Goal: Navigation & Orientation: Find specific page/section

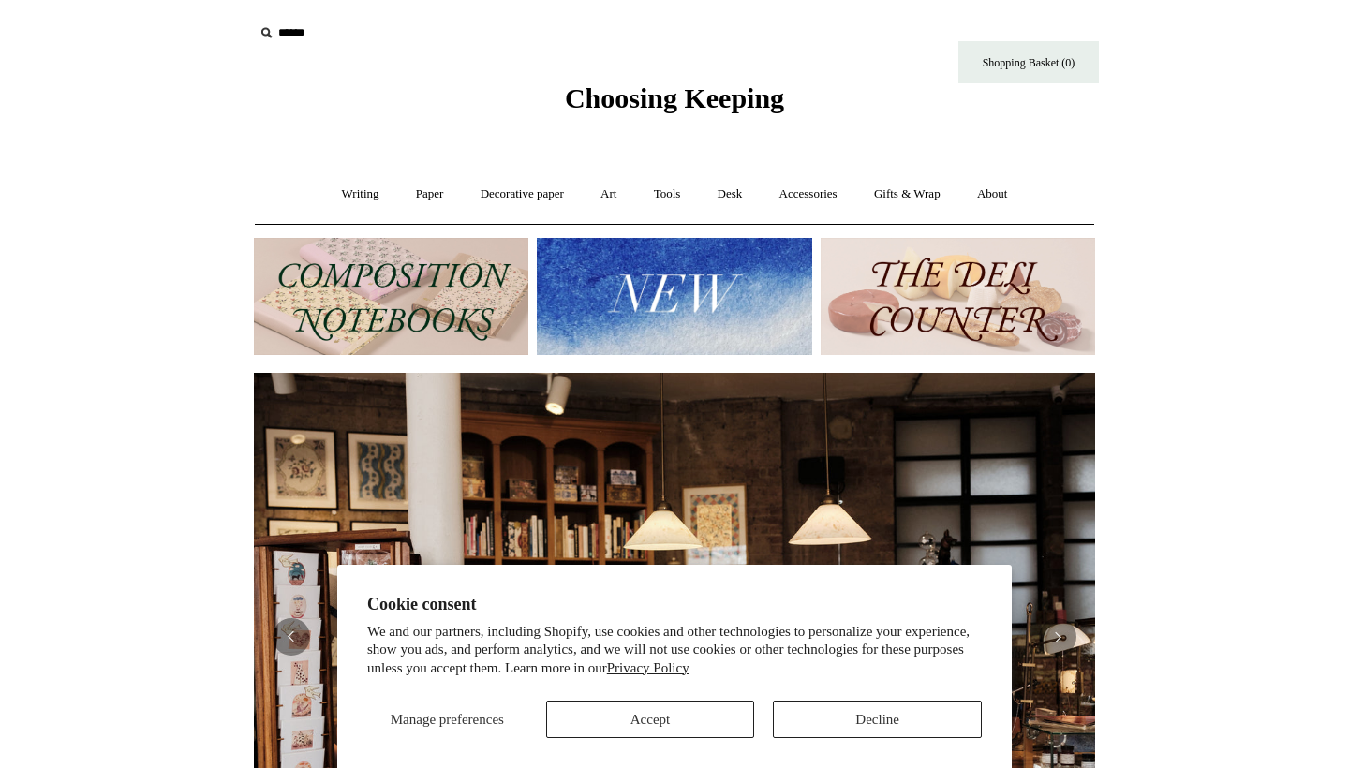
click at [835, 737] on button "Decline" at bounding box center [877, 719] width 209 height 37
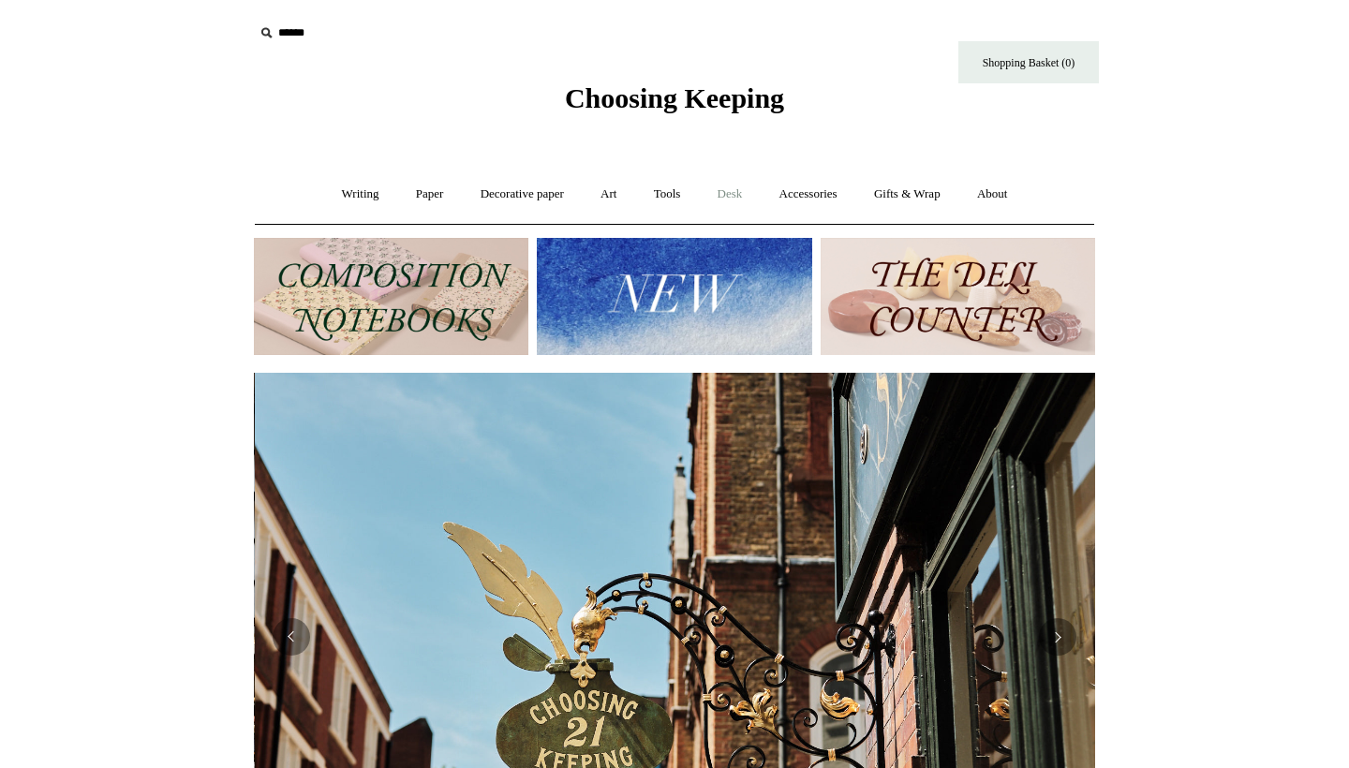
scroll to position [0, 842]
click at [732, 198] on link "Desk +" at bounding box center [730, 195] width 59 height 50
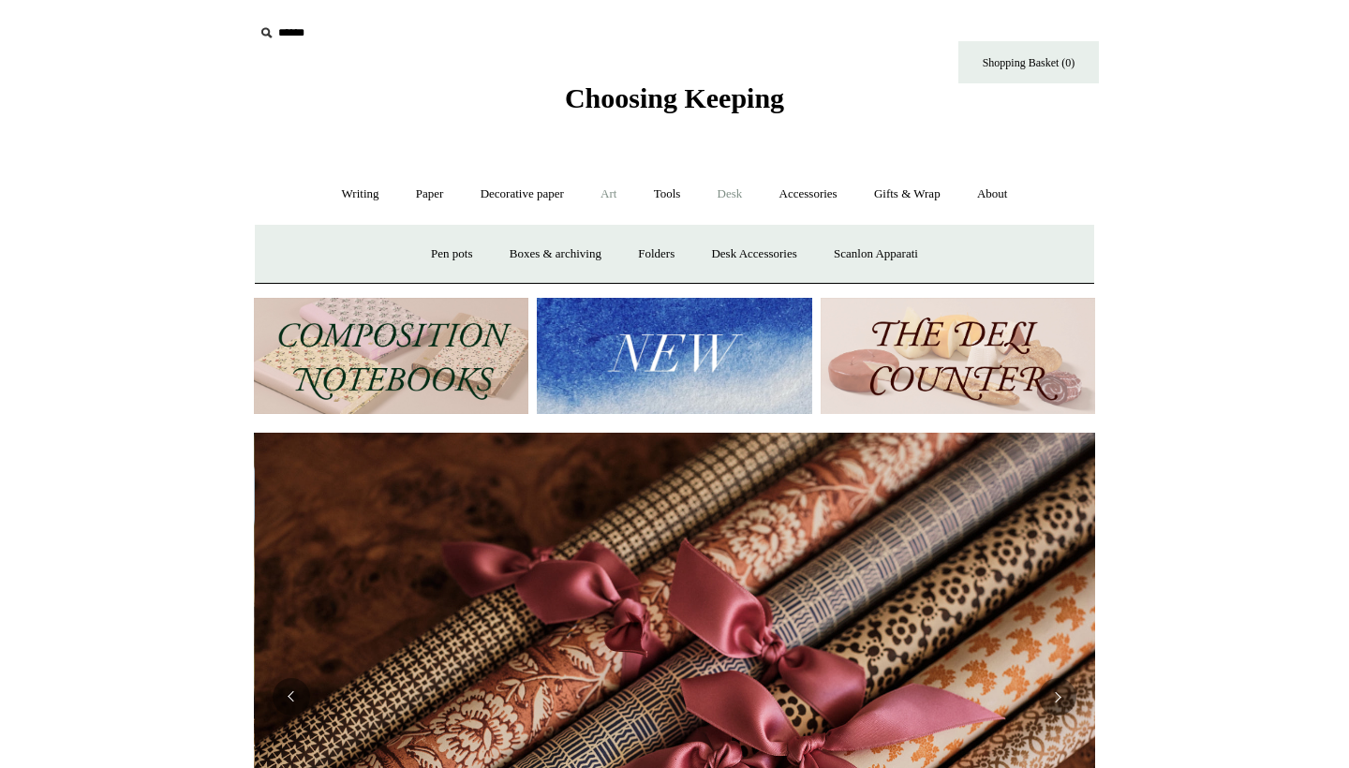
scroll to position [0, 1683]
click at [598, 191] on link "Art +" at bounding box center [609, 195] width 50 height 50
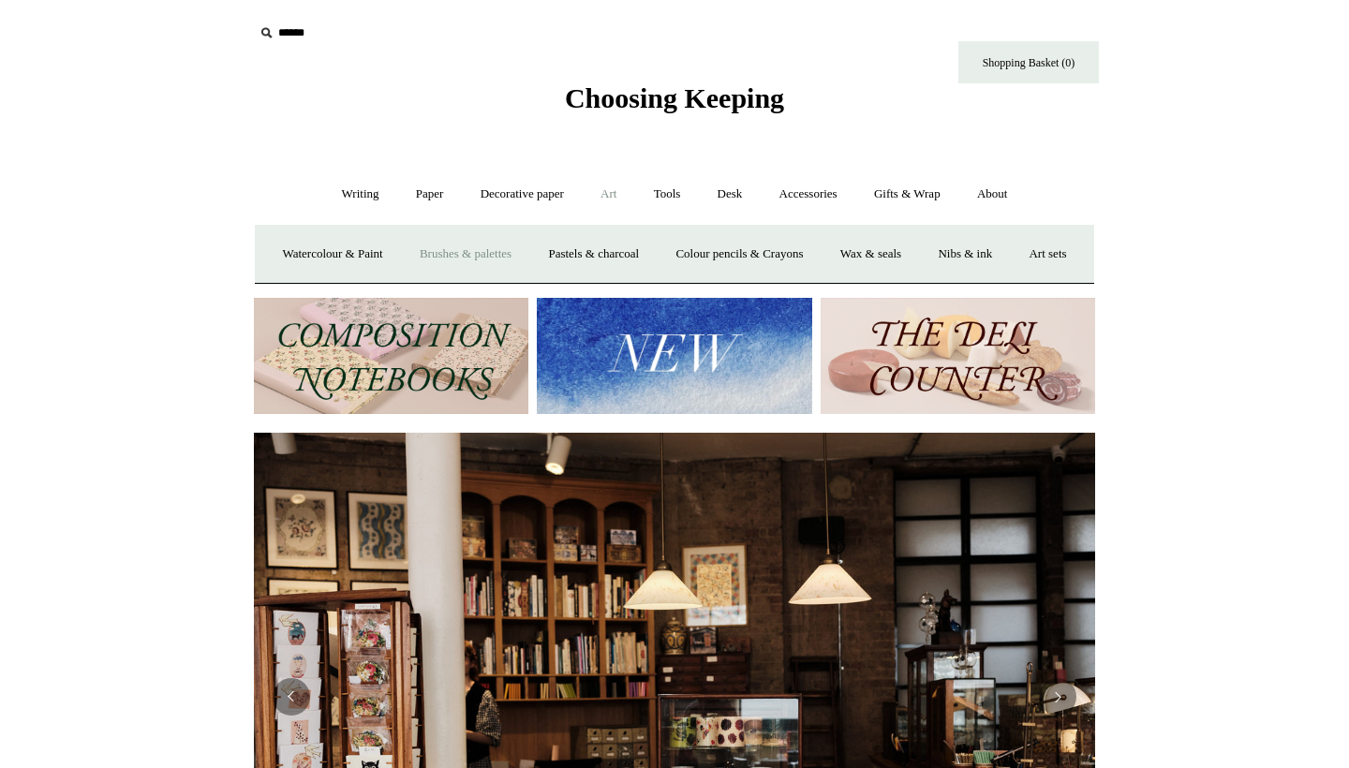
scroll to position [0, 0]
click at [517, 202] on link "Decorative paper +" at bounding box center [522, 195] width 117 height 50
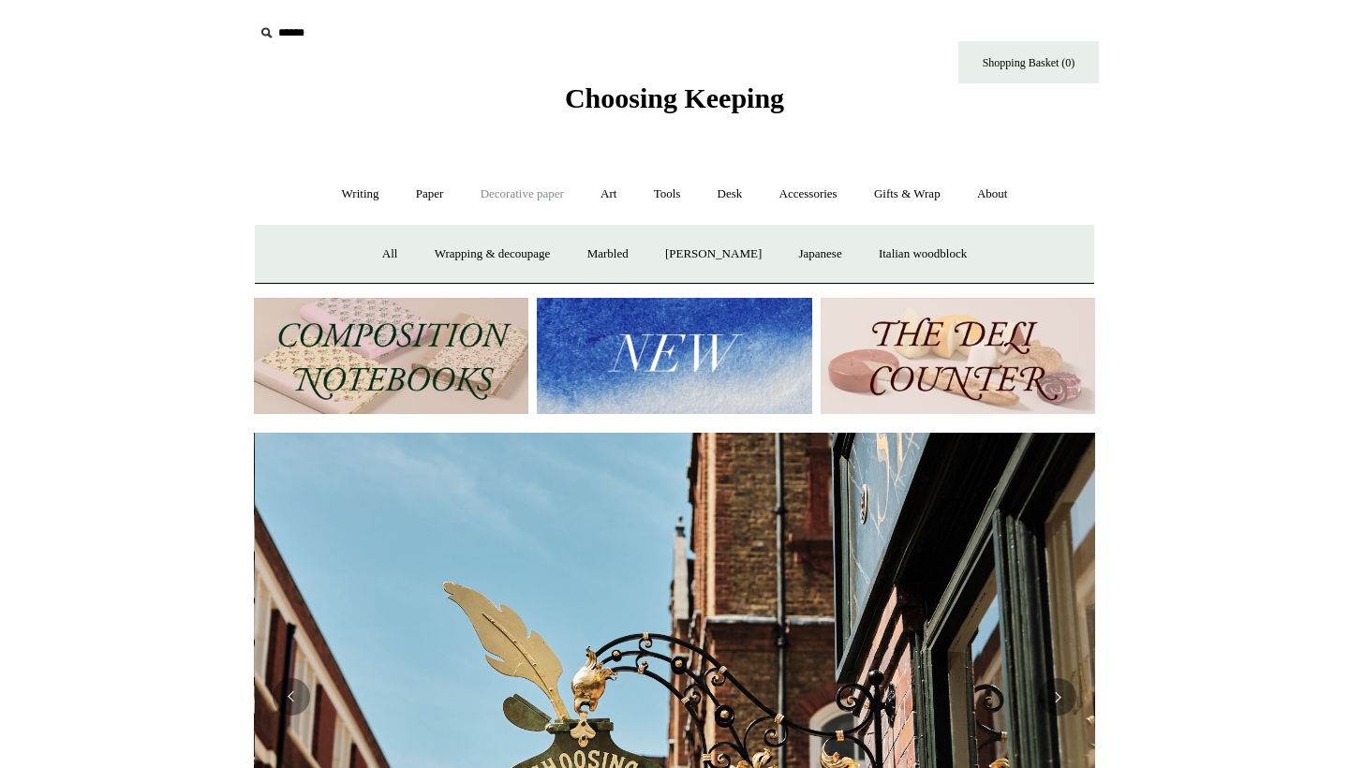
scroll to position [0, 842]
click at [441, 189] on link "Paper +" at bounding box center [430, 195] width 62 height 50
click at [390, 254] on link "Notebooks +" at bounding box center [412, 255] width 86 height 50
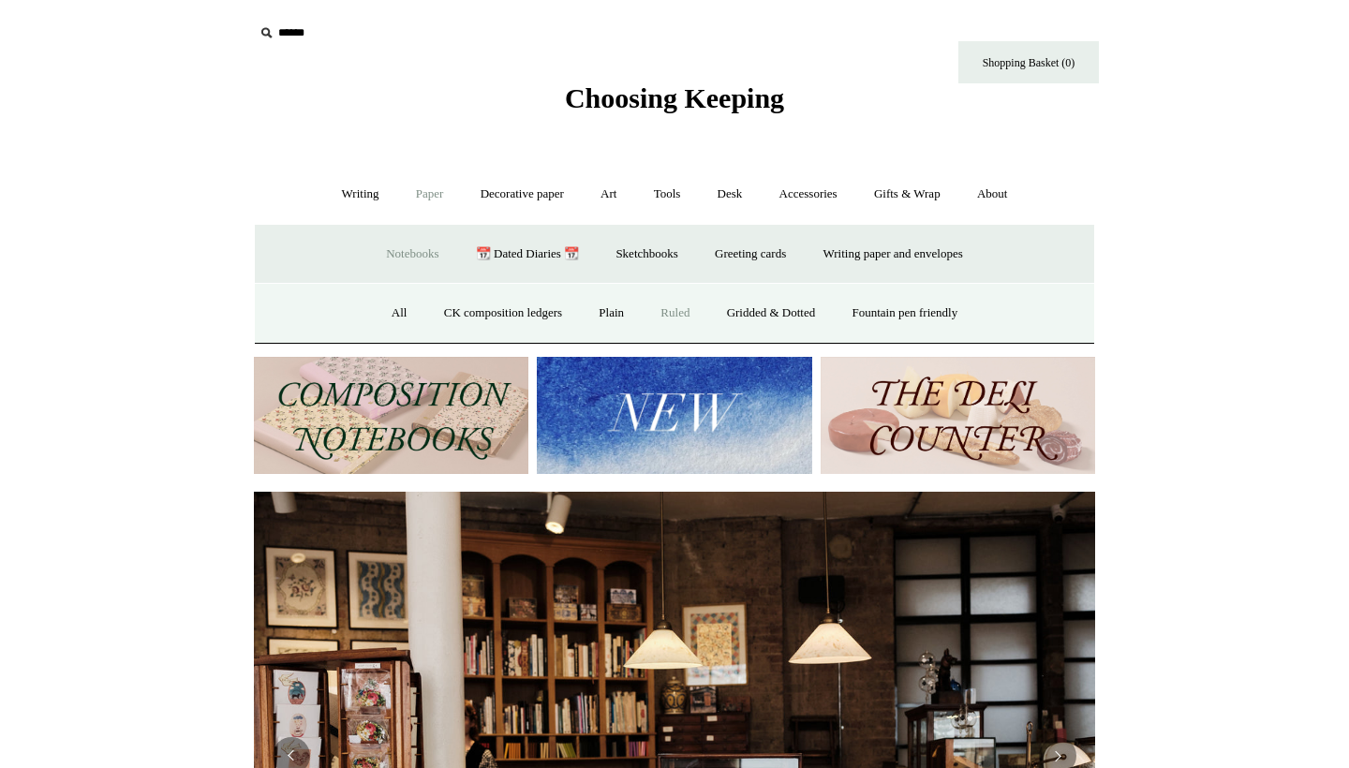
scroll to position [0, 0]
click at [663, 312] on link "Ruled" at bounding box center [675, 314] width 63 height 50
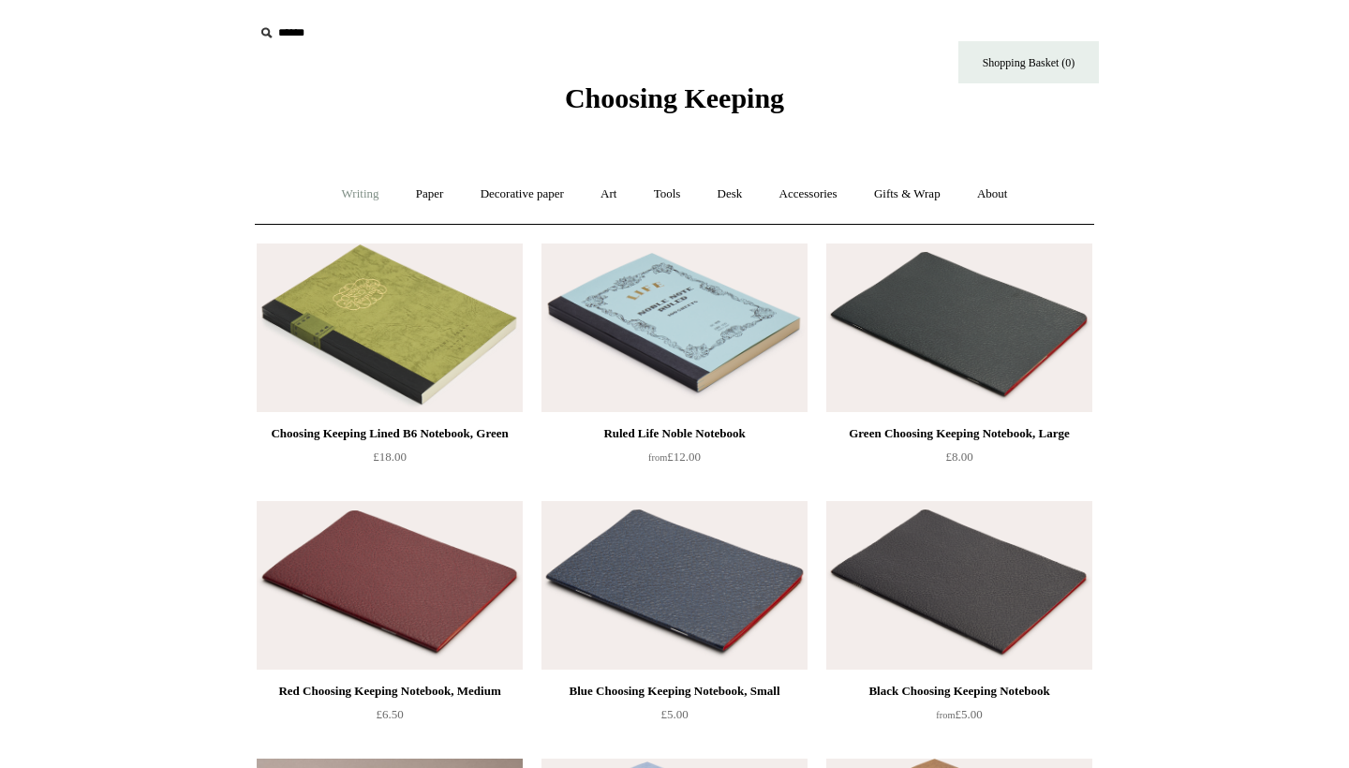
click at [343, 184] on link "Writing +" at bounding box center [360, 195] width 71 height 50
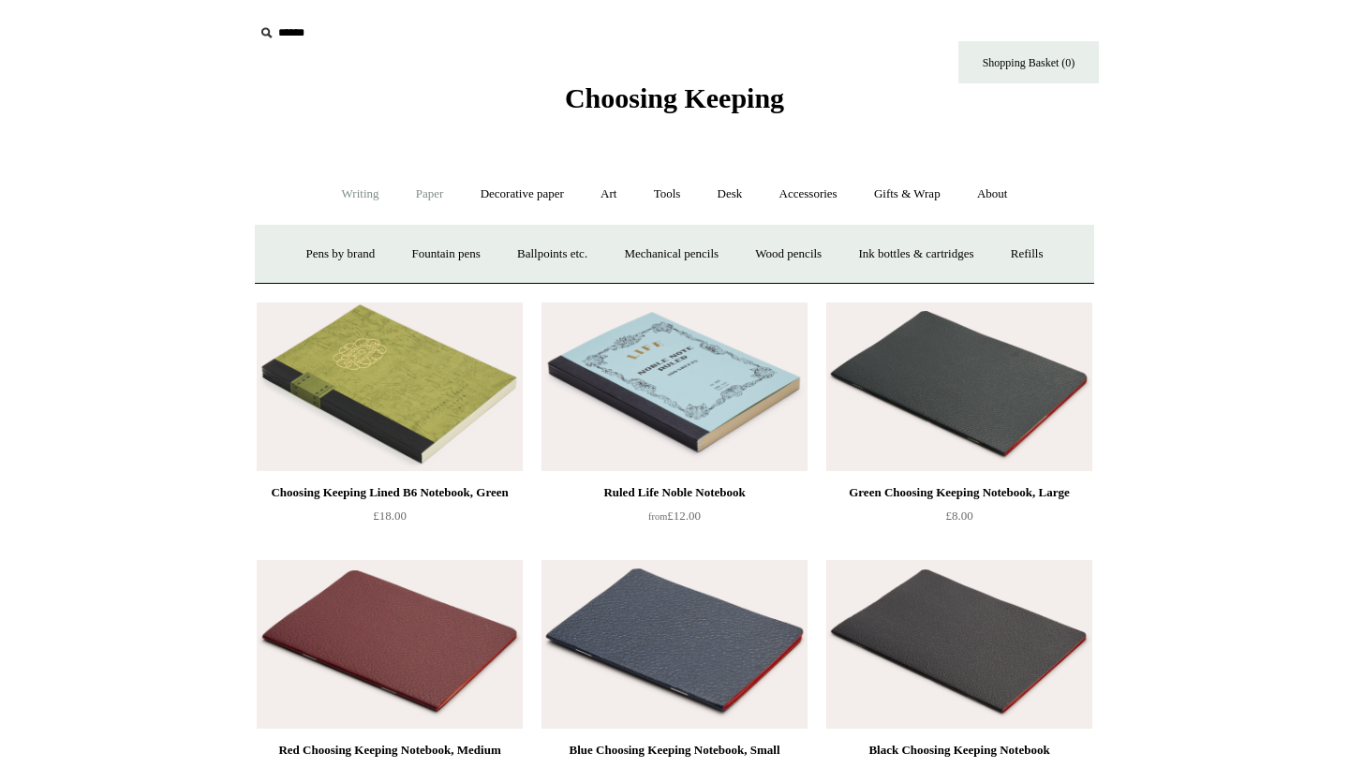
click at [424, 196] on link "Paper +" at bounding box center [430, 195] width 62 height 50
click at [606, 195] on link "Art +" at bounding box center [609, 195] width 50 height 50
click at [673, 200] on link "Tools +" at bounding box center [667, 195] width 61 height 50
click at [742, 196] on link "Desk +" at bounding box center [730, 195] width 59 height 50
click at [743, 253] on link "Desk Accessories" at bounding box center [753, 255] width 119 height 50
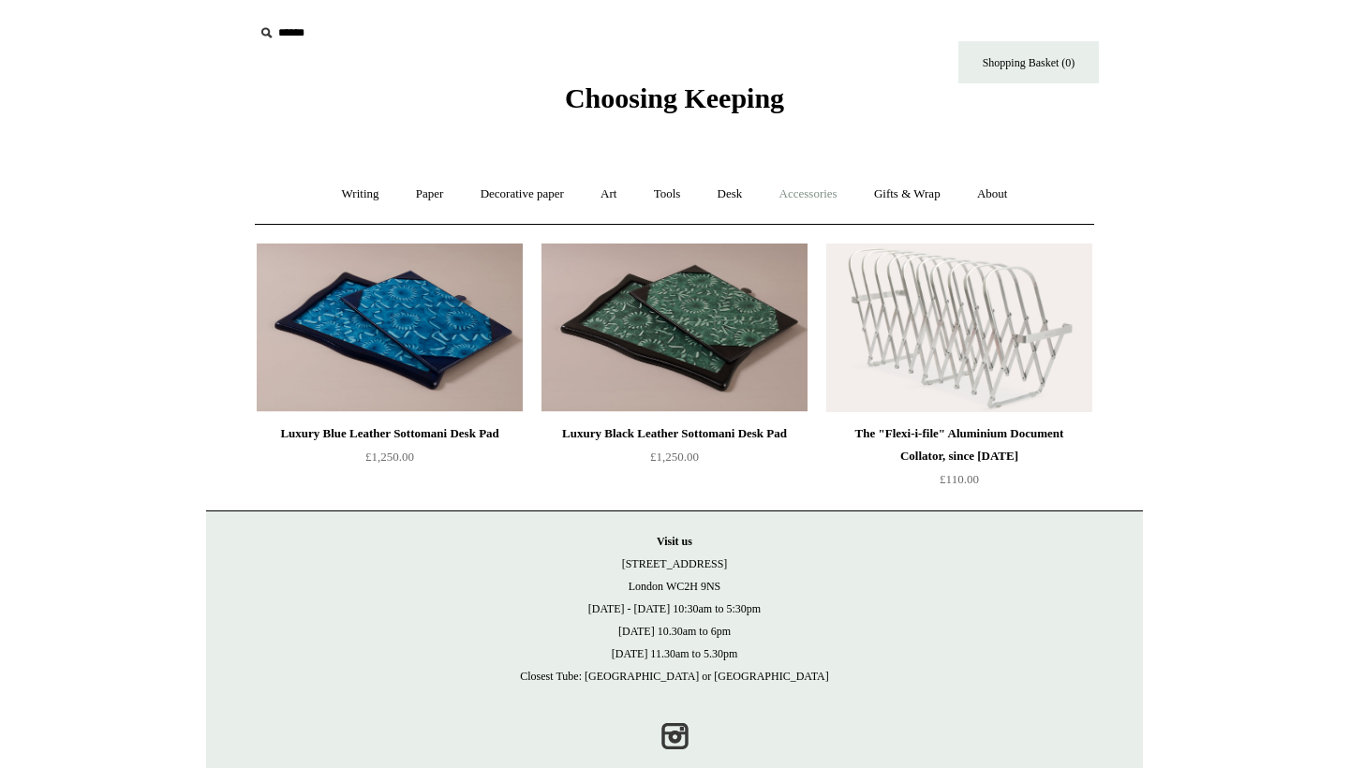
click at [827, 199] on link "Accessories +" at bounding box center [809, 195] width 92 height 50
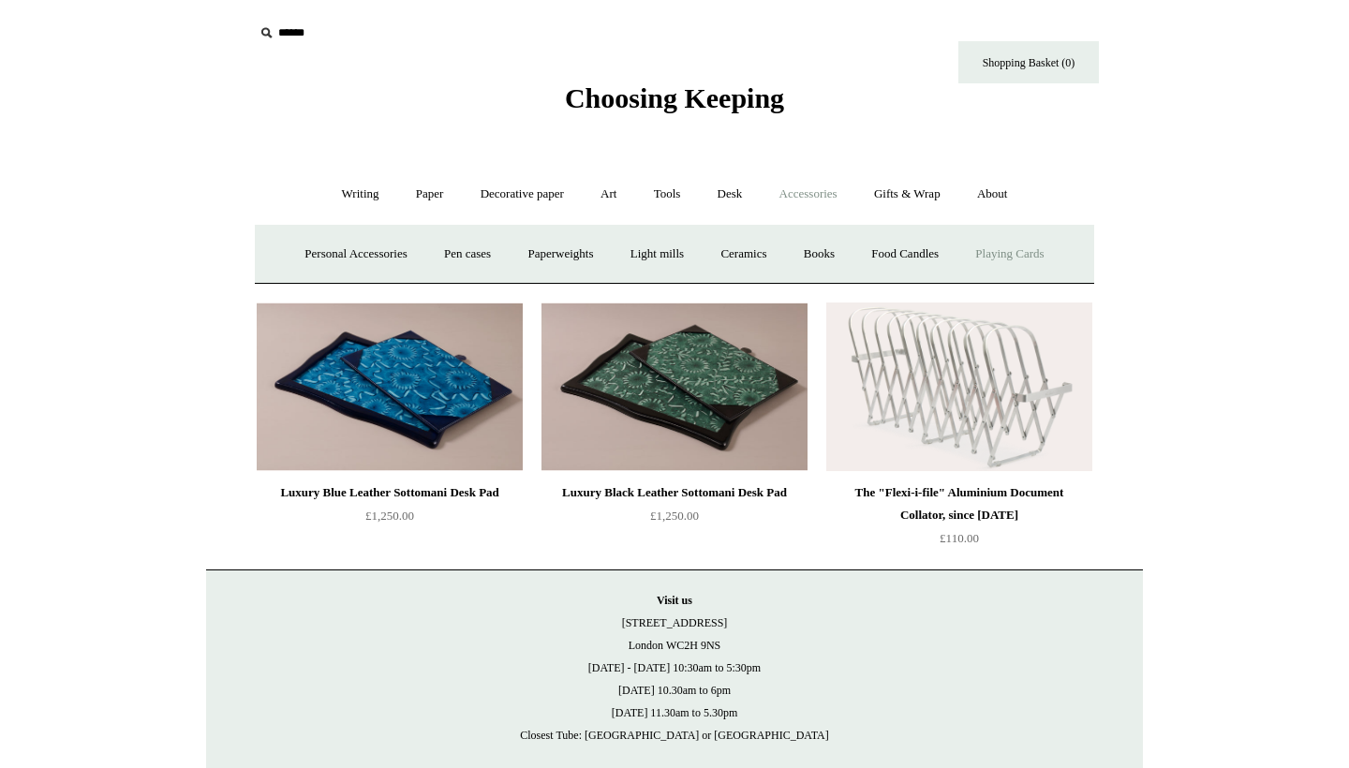
click at [1025, 248] on link "Playing Cards" at bounding box center [1010, 255] width 102 height 50
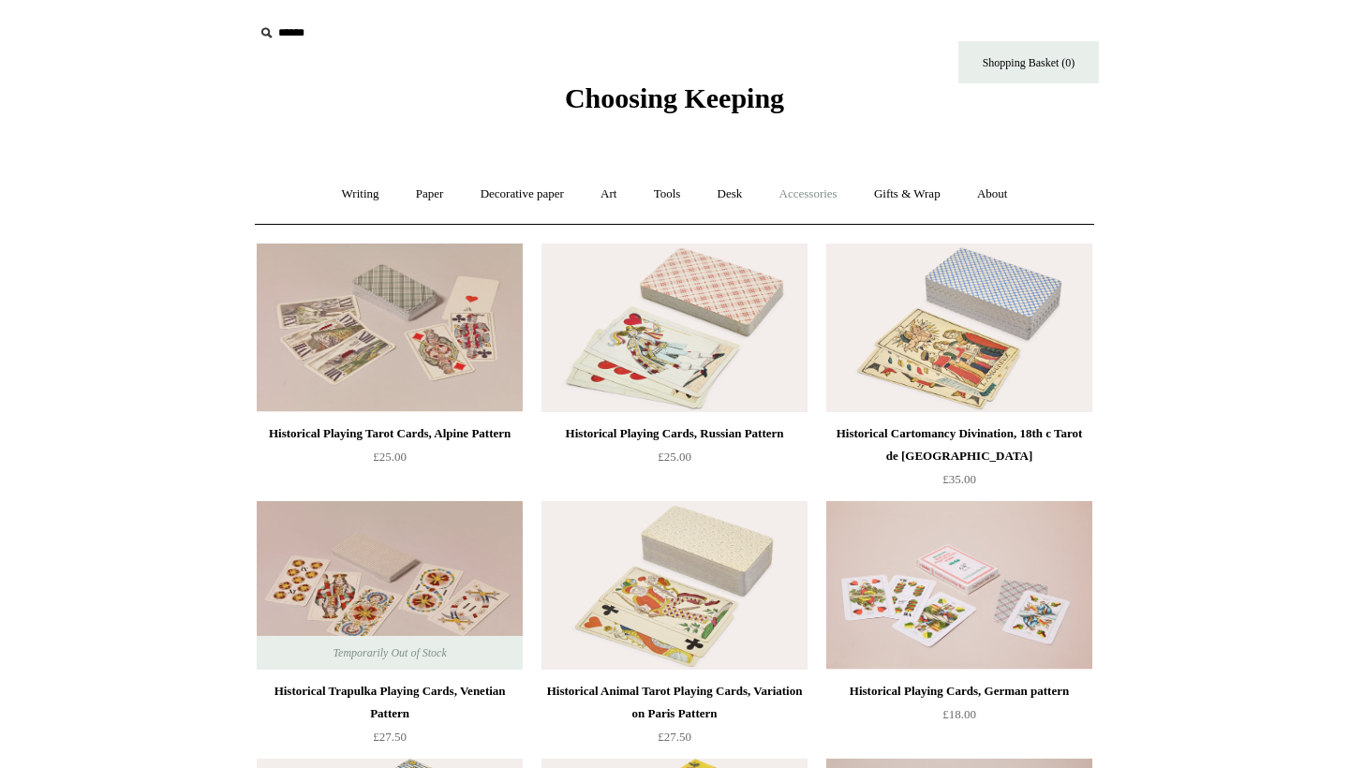
click at [806, 195] on link "Accessories +" at bounding box center [809, 195] width 92 height 50
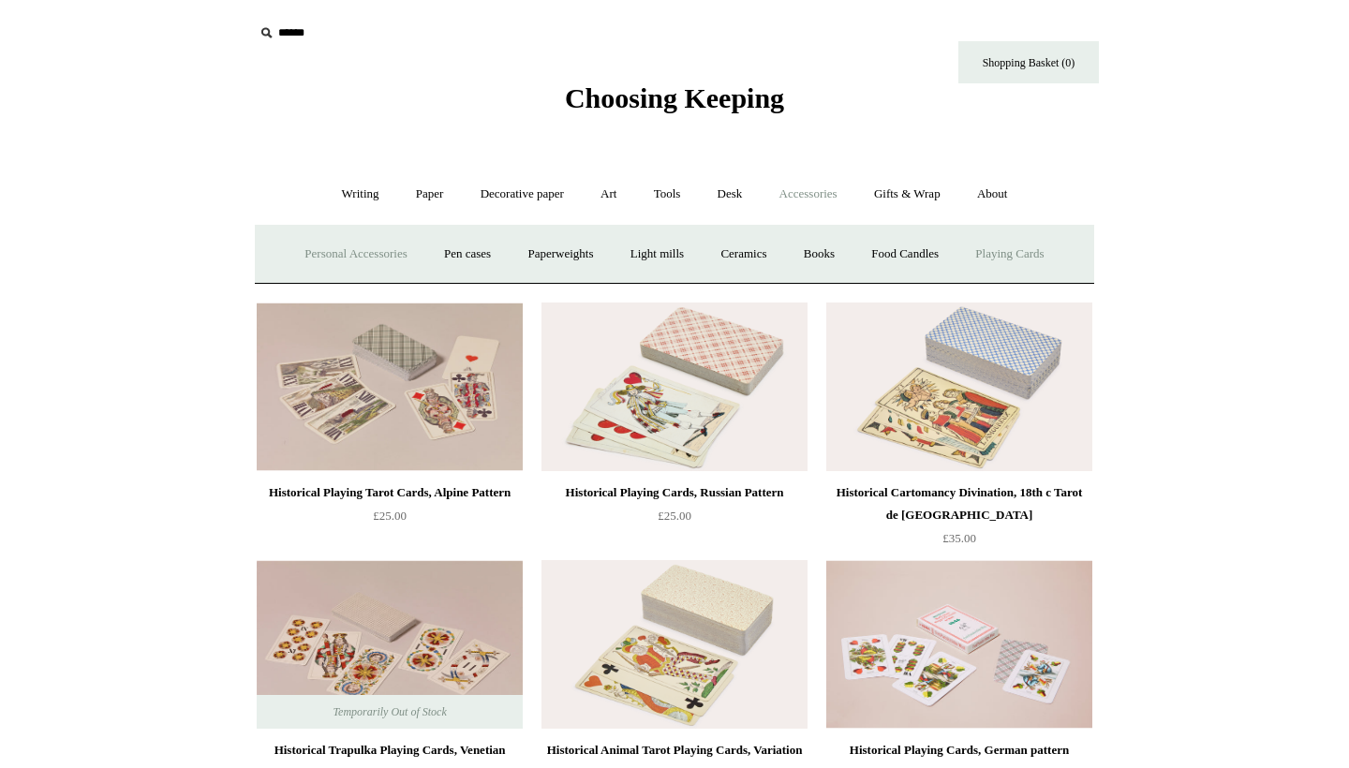
click at [363, 247] on link "Personal Accessories +" at bounding box center [356, 255] width 136 height 50
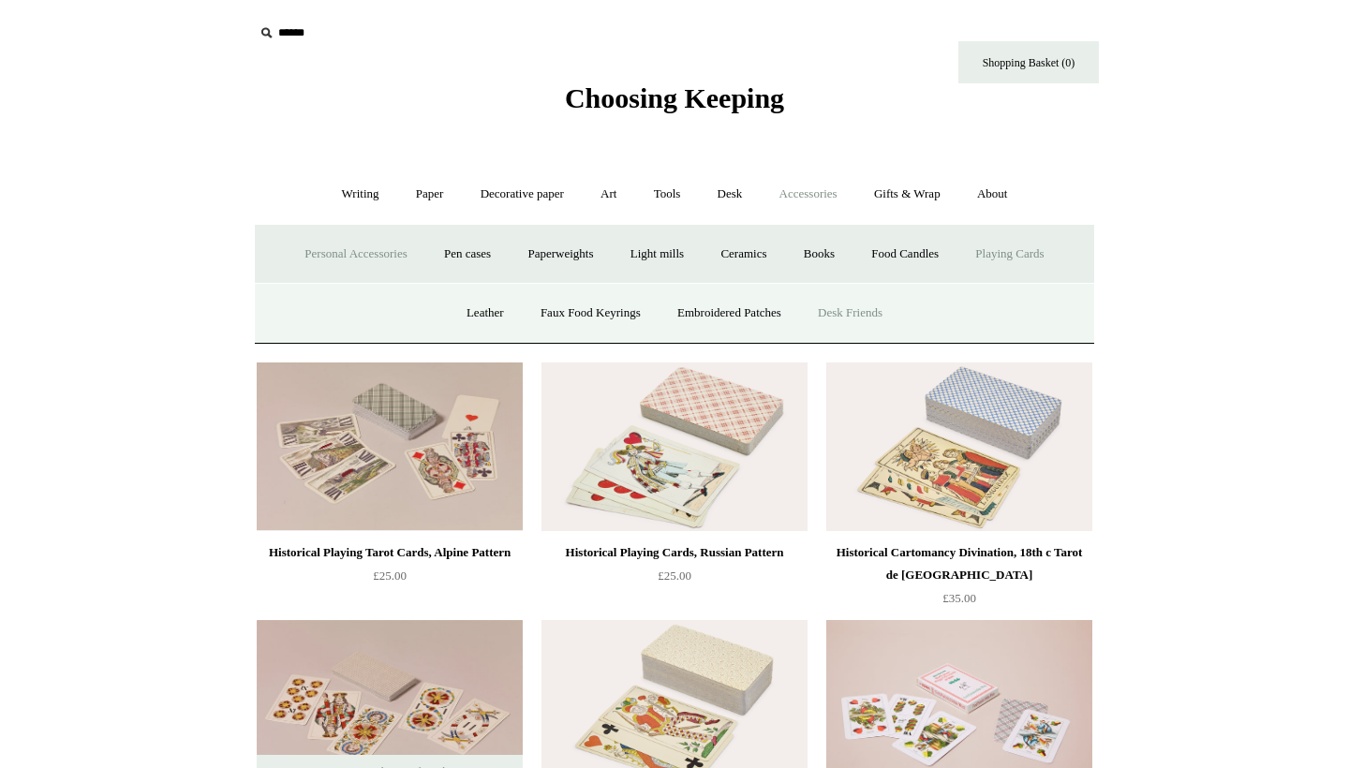
click at [863, 318] on link "Desk Friends" at bounding box center [850, 314] width 98 height 50
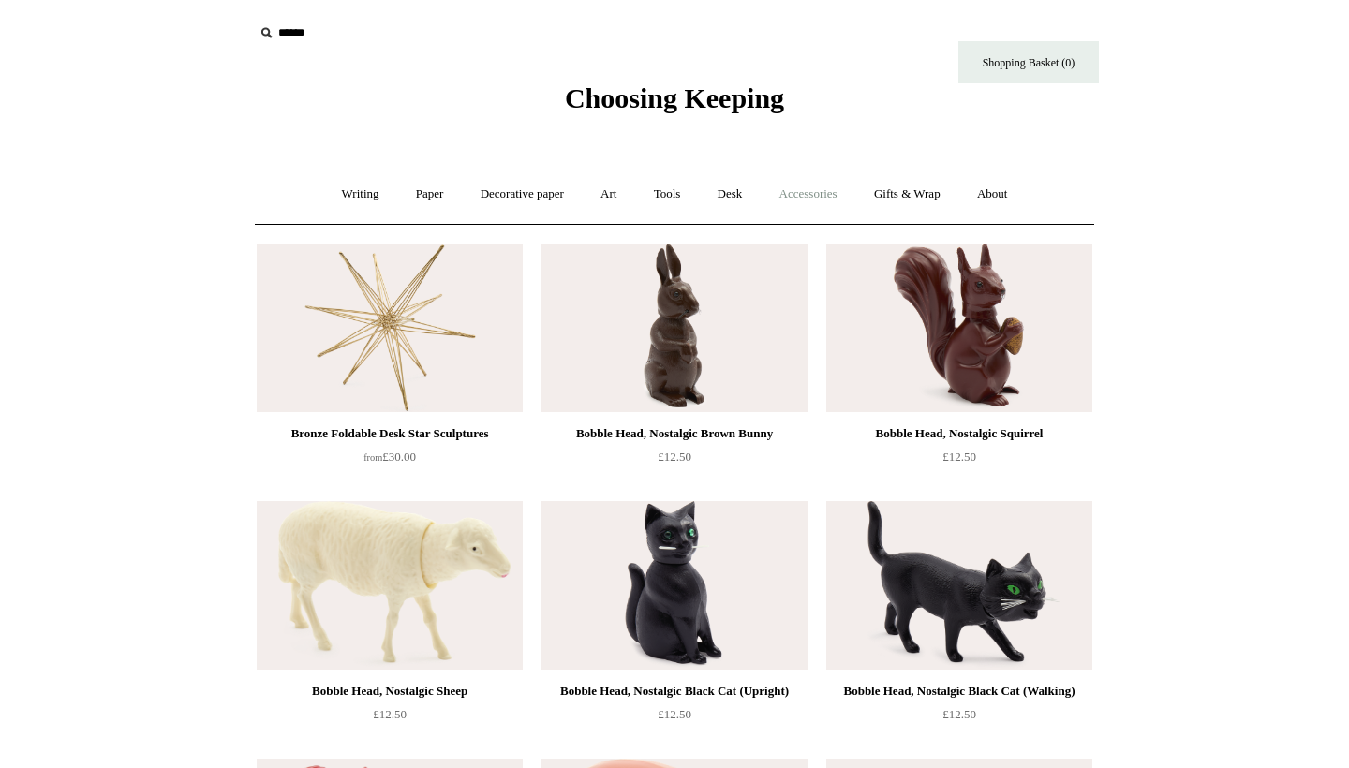
click at [825, 202] on link "Accessories +" at bounding box center [809, 195] width 92 height 50
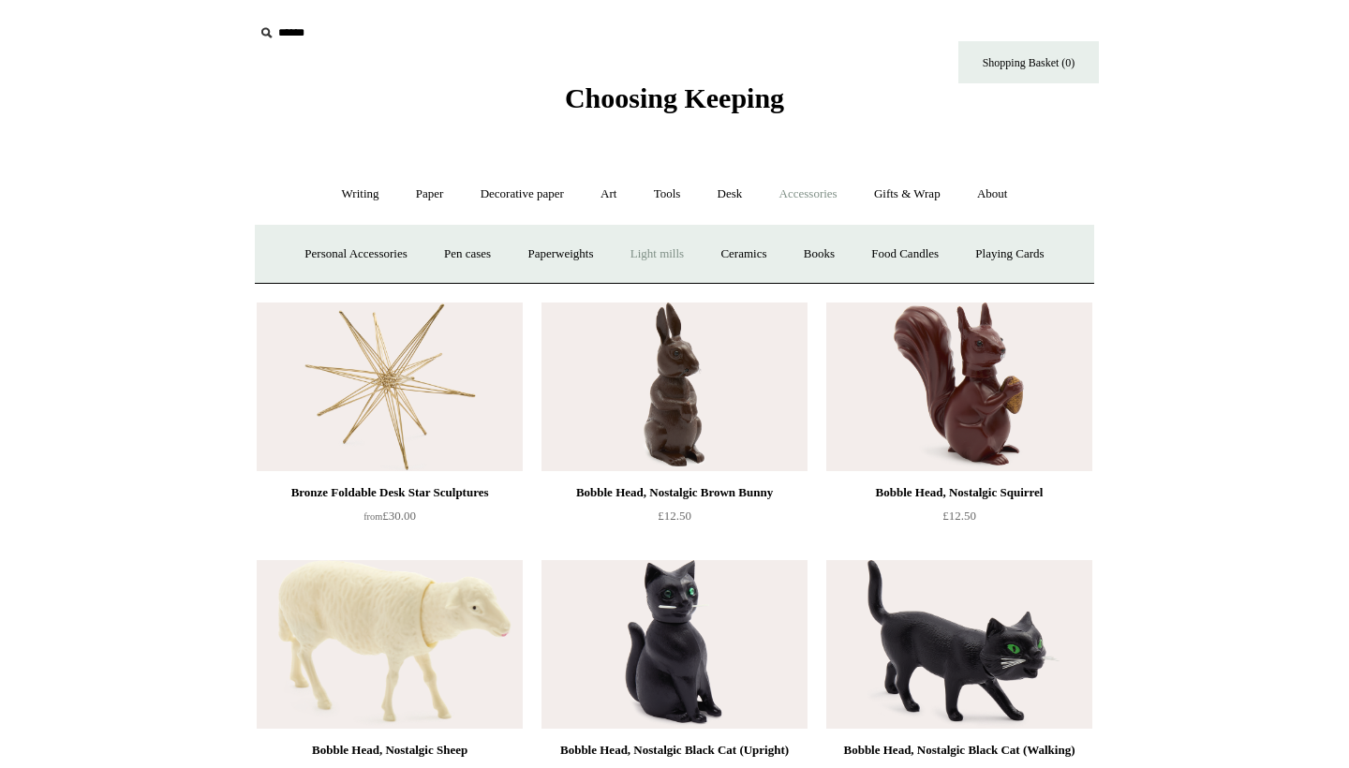
click at [636, 263] on link "Light mills" at bounding box center [657, 255] width 87 height 50
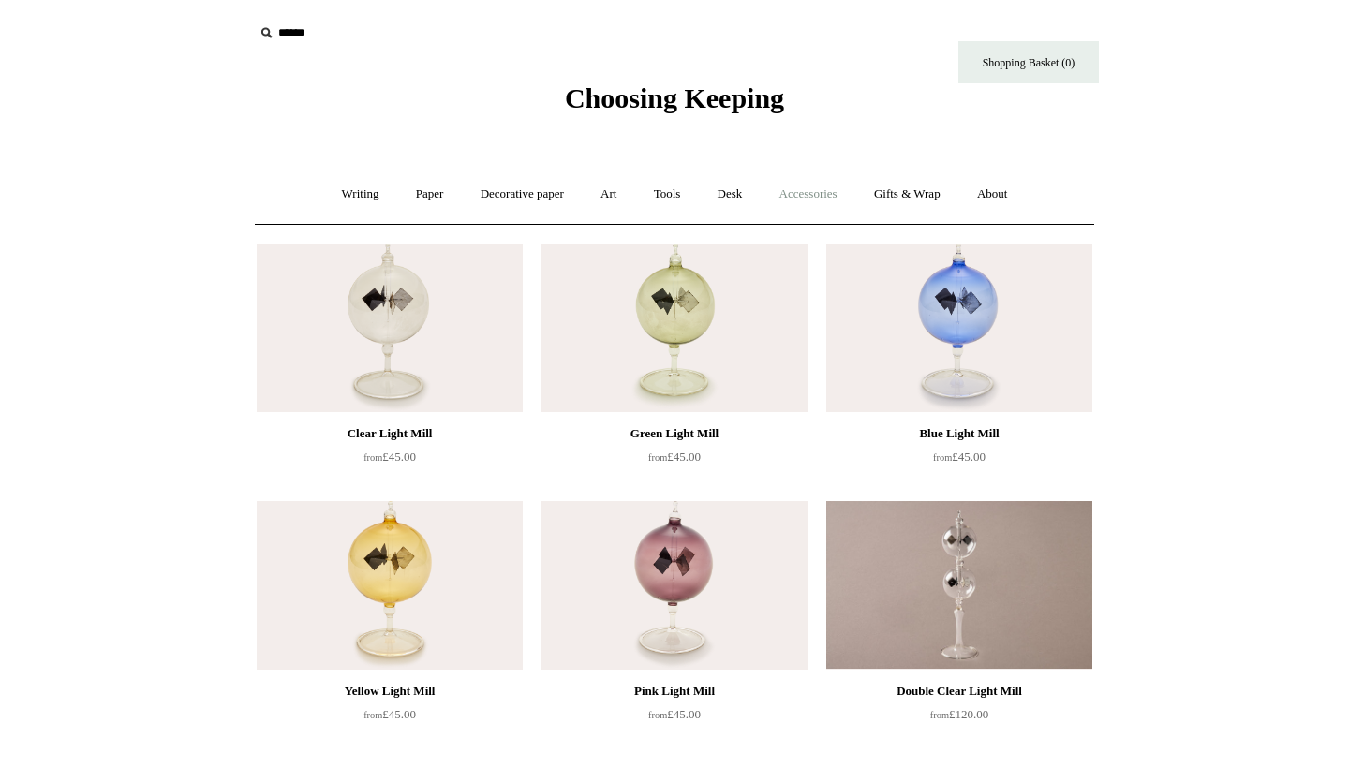
click at [802, 194] on link "Accessories +" at bounding box center [809, 195] width 92 height 50
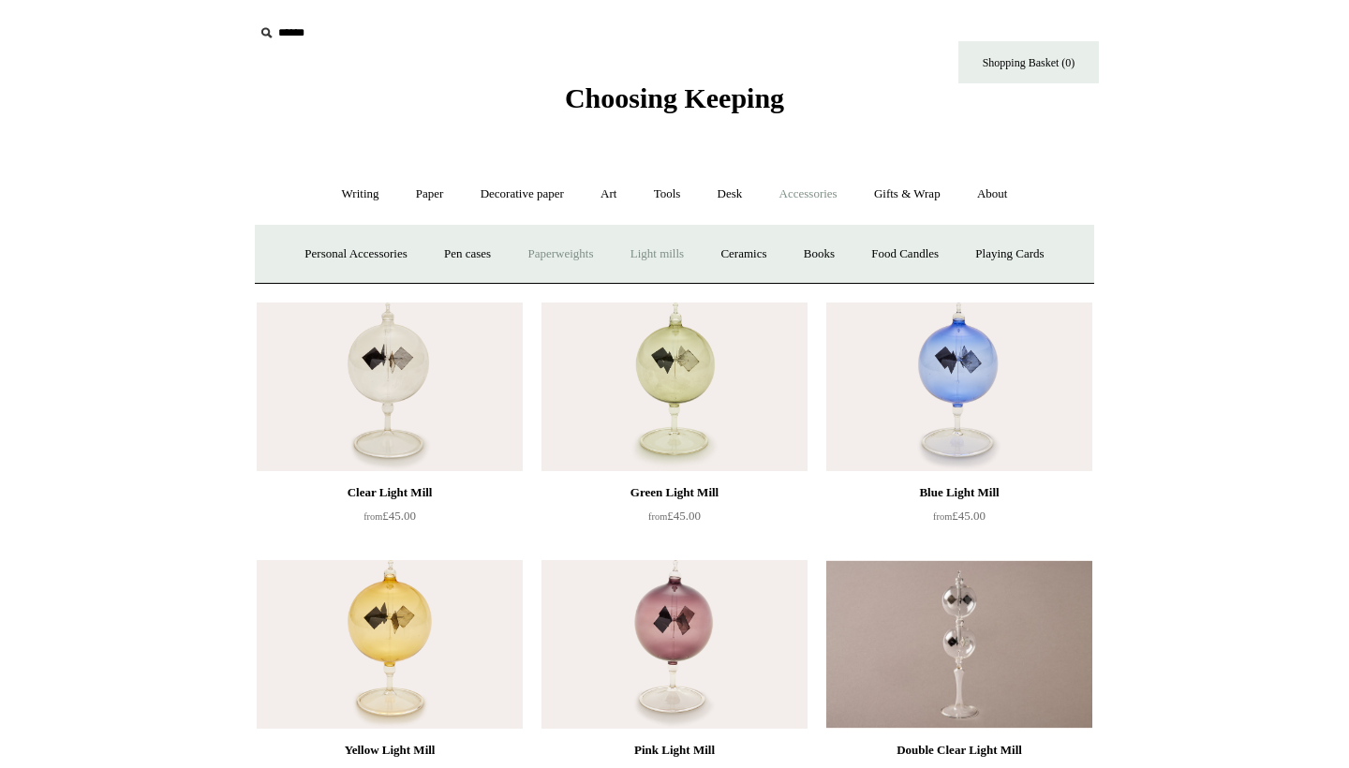
click at [533, 253] on link "Paperweights +" at bounding box center [560, 255] width 99 height 50
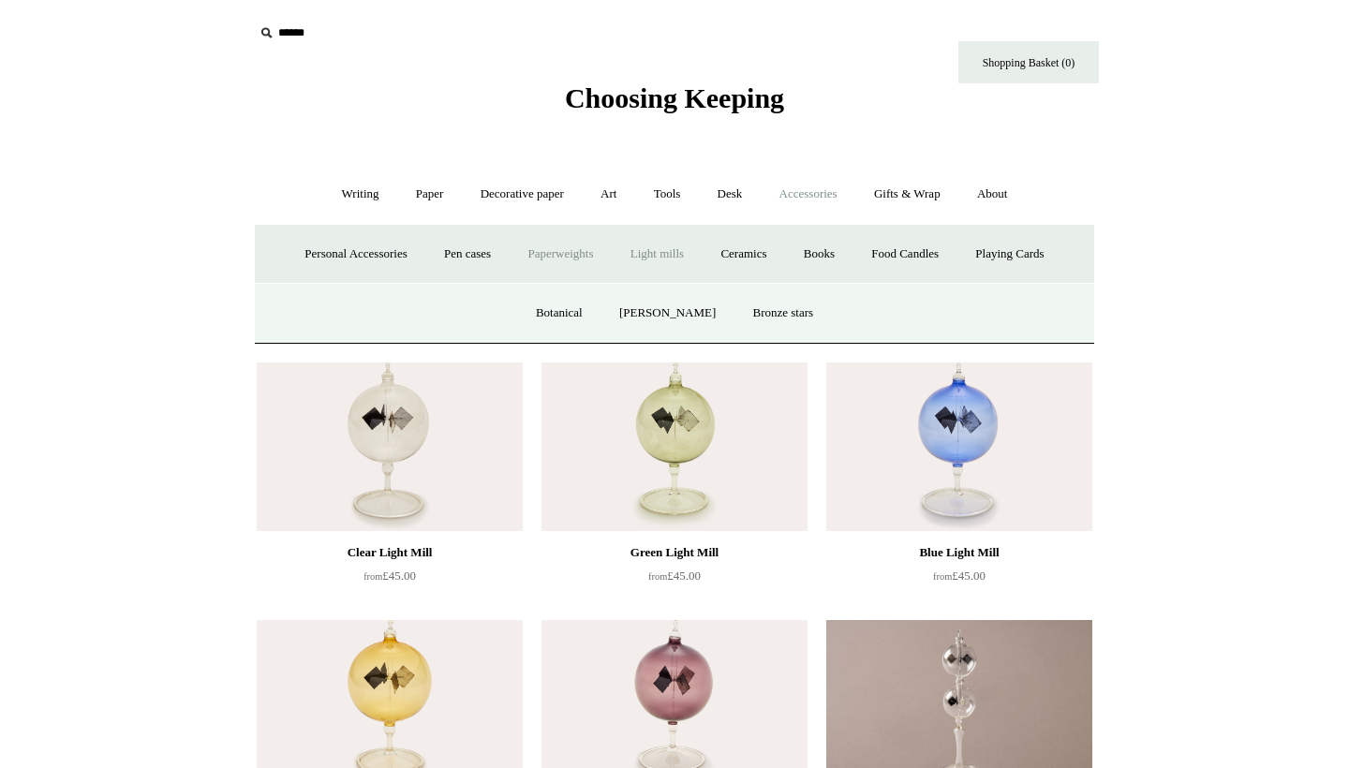
click at [549, 254] on link "Paperweights -" at bounding box center [560, 255] width 99 height 50
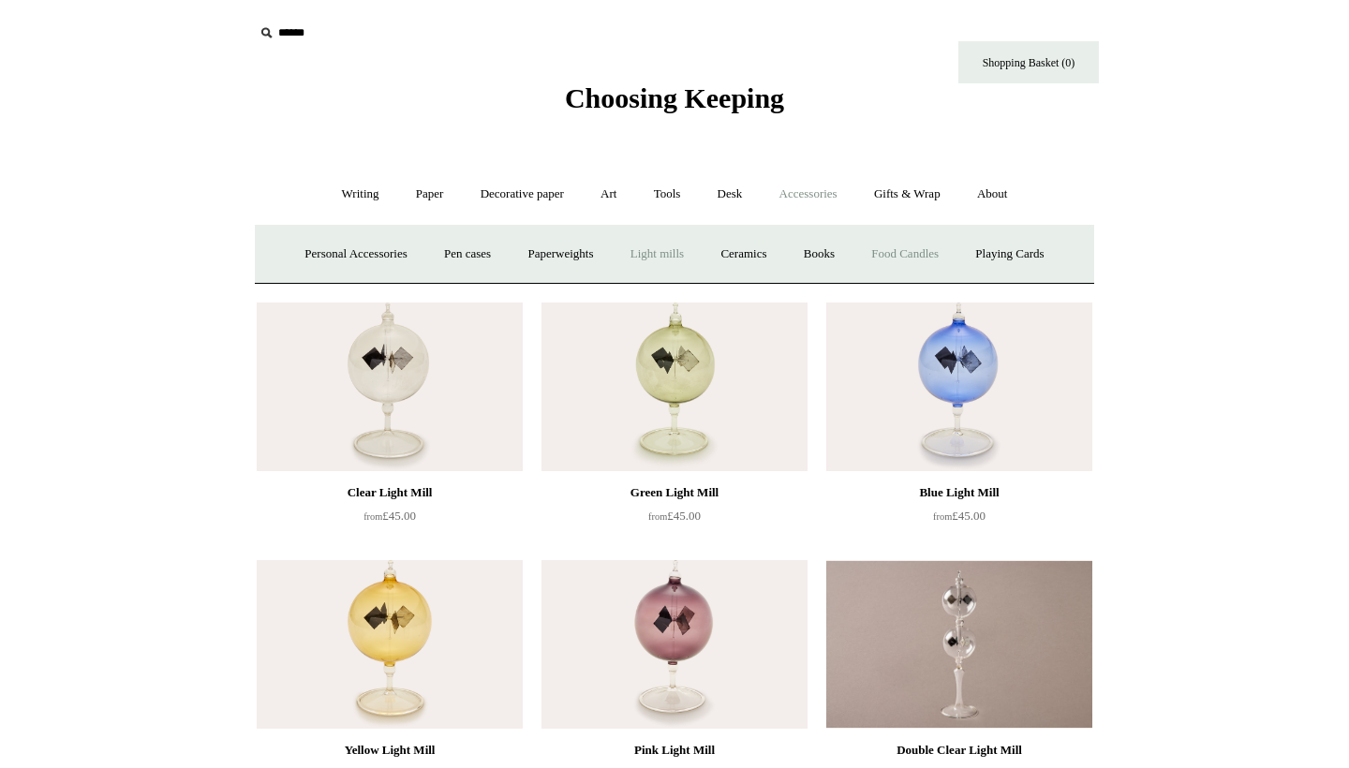
click at [927, 265] on link "Food Candles" at bounding box center [905, 255] width 101 height 50
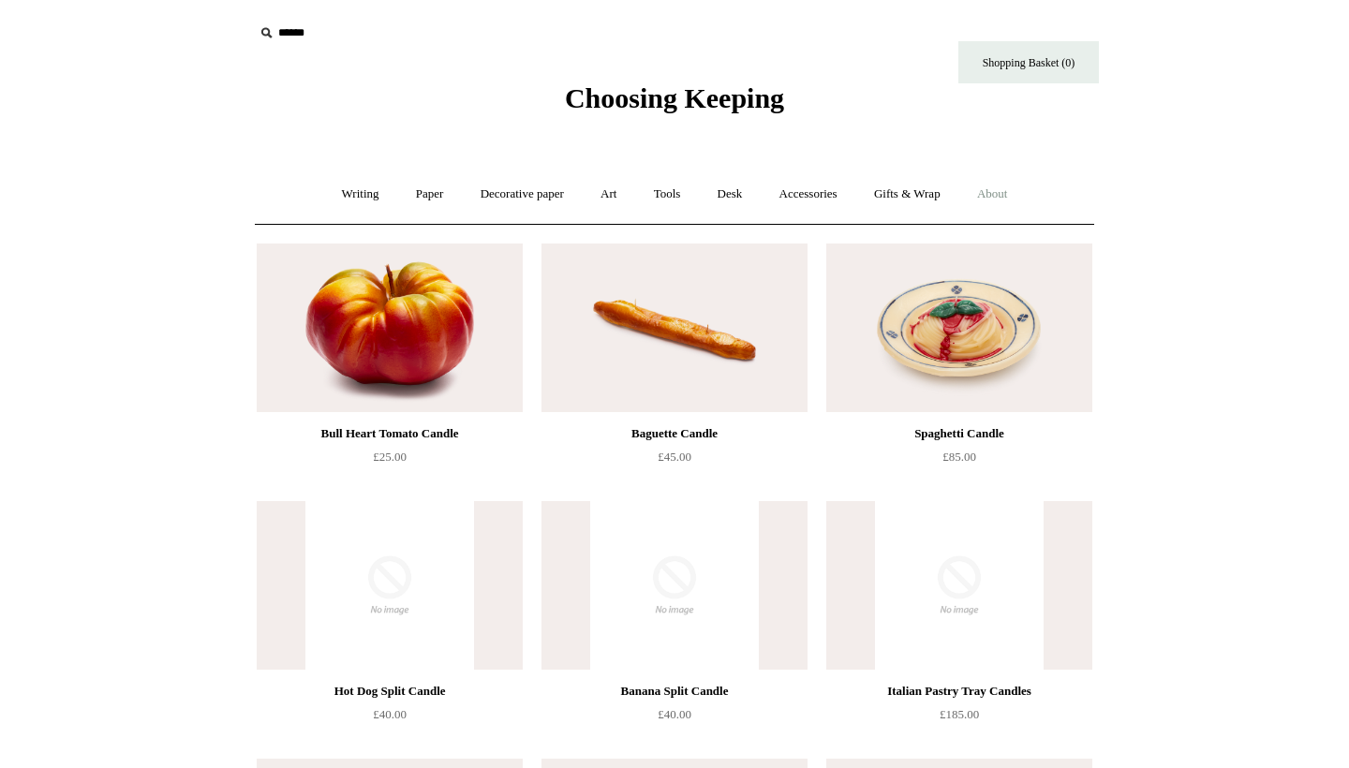
click at [1018, 189] on link "About +" at bounding box center [993, 195] width 65 height 50
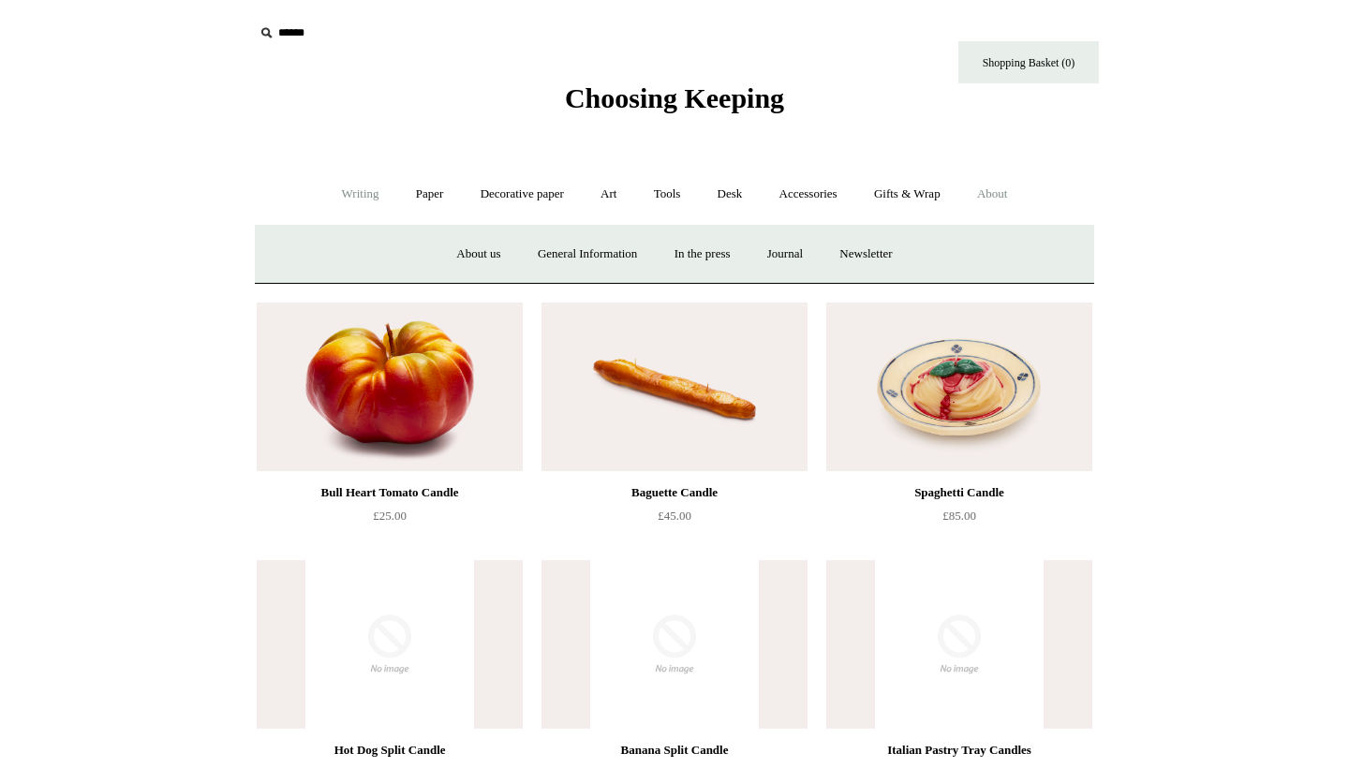
click at [360, 205] on link "Writing +" at bounding box center [360, 195] width 71 height 50
